Goal: Task Accomplishment & Management: Complete application form

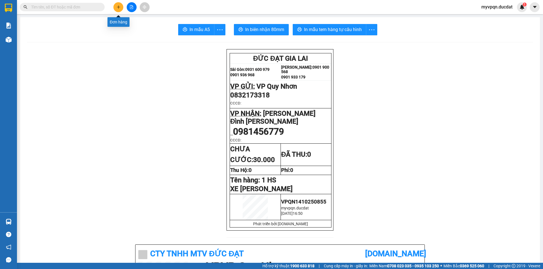
click at [116, 6] on icon "plus" at bounding box center [118, 7] width 4 height 4
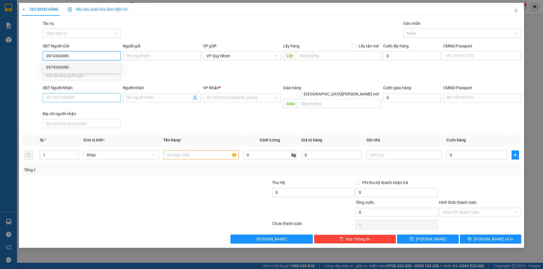
type input "0974342680"
click at [87, 97] on input "SĐT Người Nhận" at bounding box center [82, 97] width 78 height 9
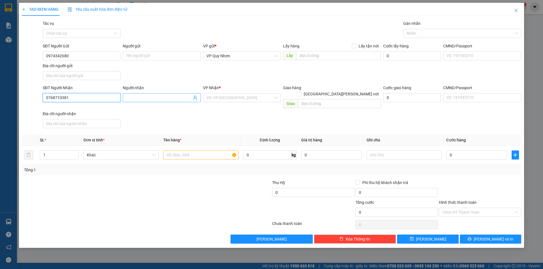
type input "0768710381"
click at [152, 97] on input "Người nhận" at bounding box center [158, 98] width 65 height 6
type input "0868710381"
click at [236, 95] on input "search" at bounding box center [239, 98] width 67 height 8
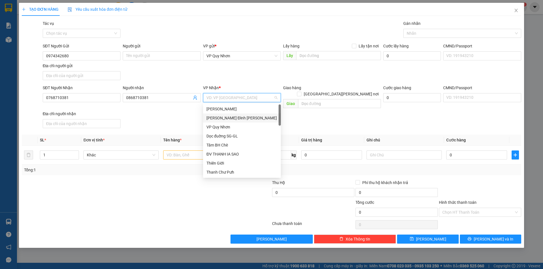
click at [228, 118] on div "[PERSON_NAME] Đình [PERSON_NAME]" at bounding box center [241, 118] width 71 height 6
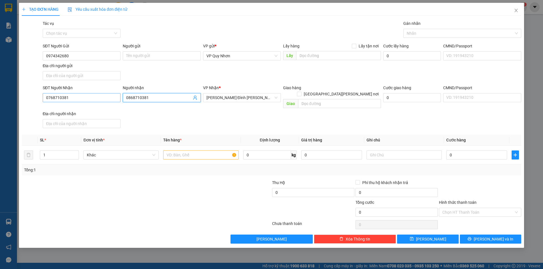
drag, startPoint x: 174, startPoint y: 96, endPoint x: 115, endPoint y: 97, distance: 59.6
click at [115, 97] on div "SĐT Người [PERSON_NAME] 0768710381 Người [PERSON_NAME] 0868710381 0868710381 [P…" at bounding box center [282, 108] width 480 height 46
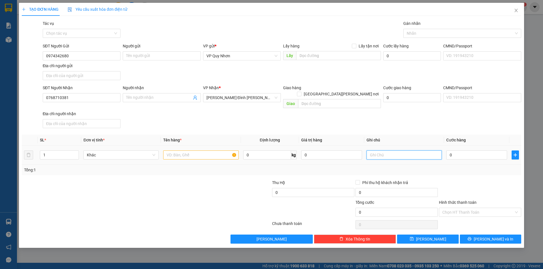
click at [393, 151] on input "text" at bounding box center [403, 155] width 75 height 9
type input "XE"
click at [203, 151] on input "text" at bounding box center [200, 155] width 75 height 9
type input "HỘP NHỎ"
click at [398, 151] on input "XE" at bounding box center [403, 155] width 75 height 9
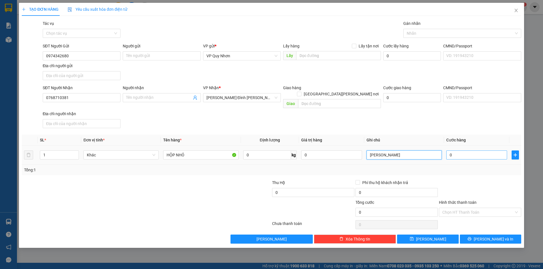
type input "[PERSON_NAME]"
click at [470, 151] on input "0" at bounding box center [476, 155] width 61 height 9
type input "3"
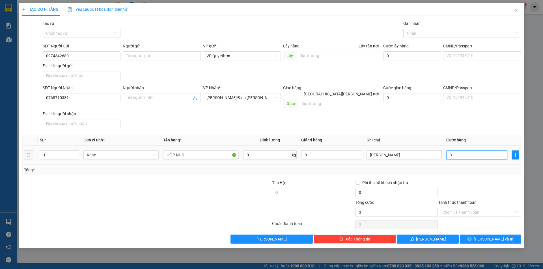
type input "30"
type input "300"
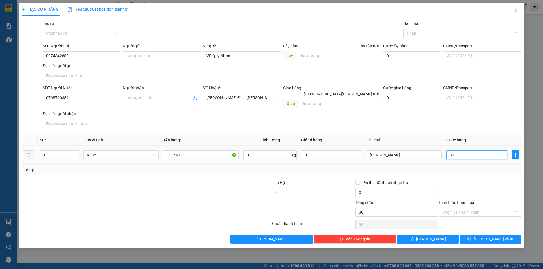
type input "300"
type input "3.000"
type input "30.000"
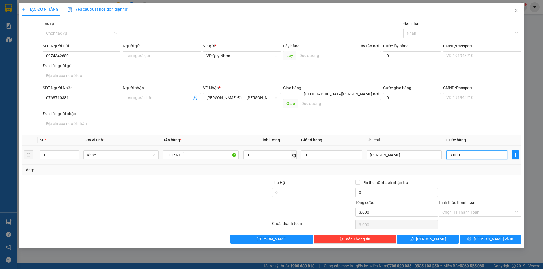
type input "30.000"
click at [457, 208] on input "Hình thức thanh toán" at bounding box center [478, 212] width 72 height 8
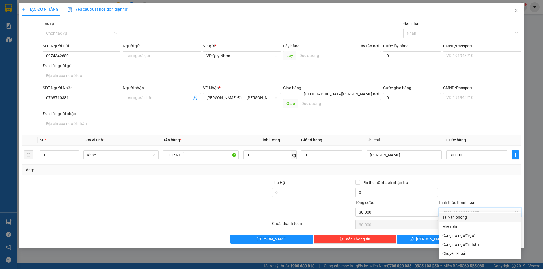
click at [456, 218] on div "Tại văn phòng" at bounding box center [479, 218] width 75 height 6
type input "0"
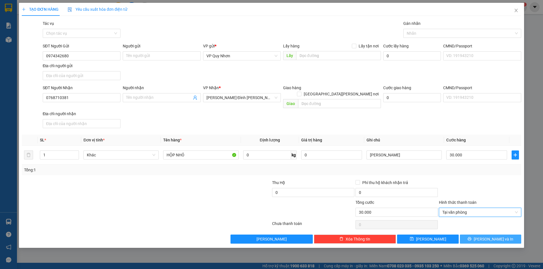
click at [478, 235] on button "[PERSON_NAME] và In" at bounding box center [490, 239] width 61 height 9
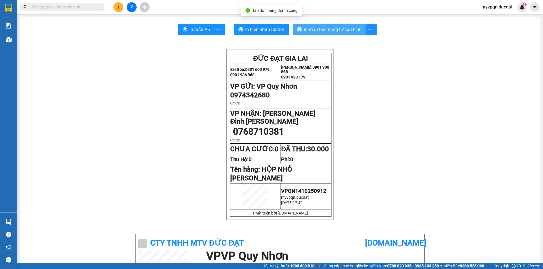
click at [339, 29] on span "In mẫu tem hàng tự cấu hình" at bounding box center [333, 29] width 58 height 7
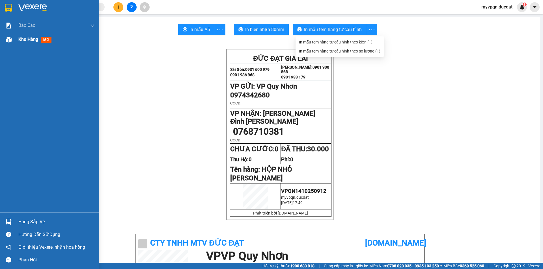
click at [26, 42] on span "Kho hàng" at bounding box center [28, 39] width 20 height 5
